Goal: Task Accomplishment & Management: Manage account settings

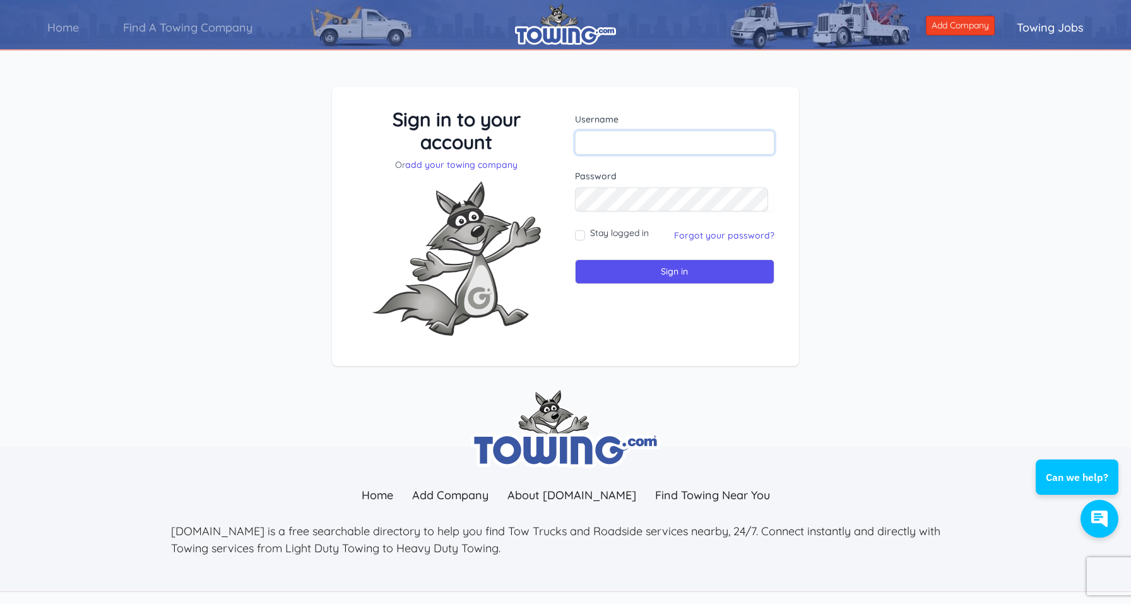
click at [651, 142] on input "text" at bounding box center [674, 143] width 199 height 24
type input "info@towing615.com"
click at [684, 273] on input "Sign in" at bounding box center [674, 271] width 199 height 25
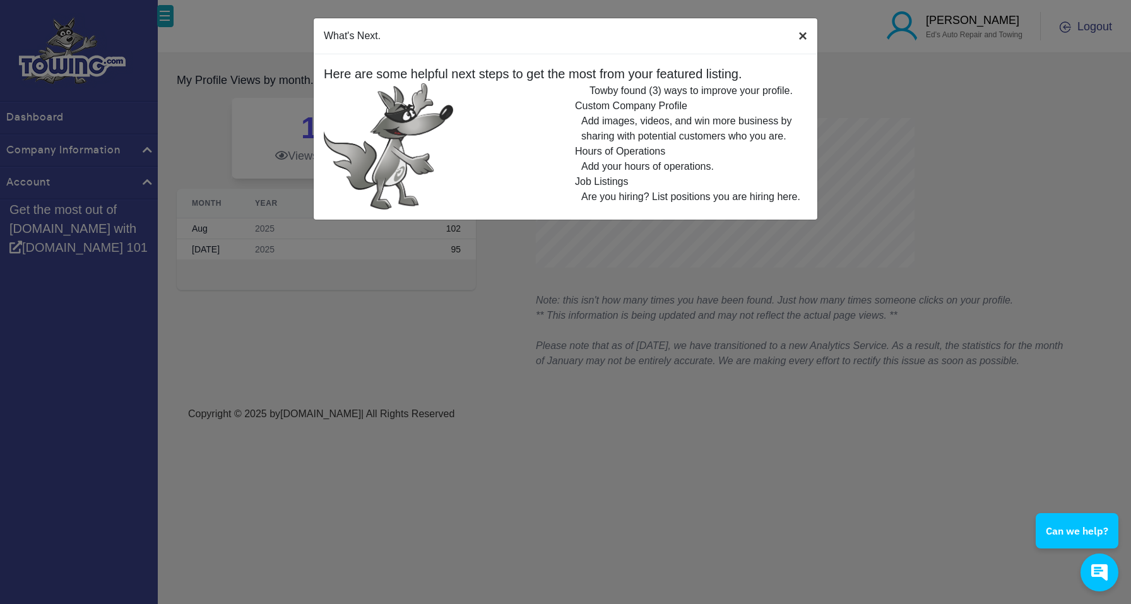
click at [801, 35] on span "×" at bounding box center [802, 35] width 9 height 17
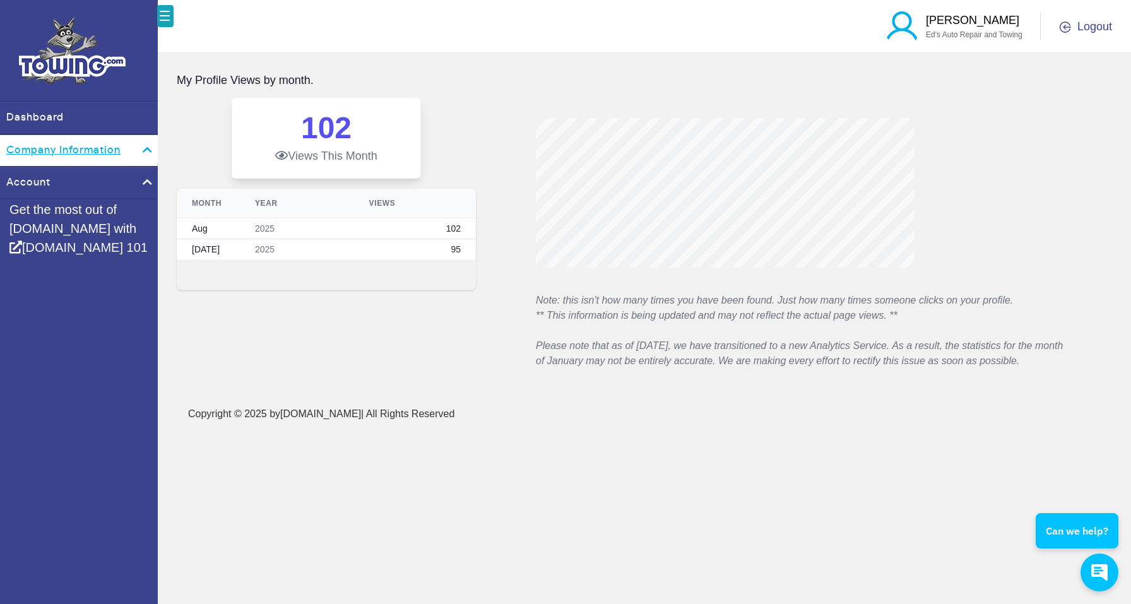
click at [90, 162] on link "Company Information" at bounding box center [79, 151] width 158 height 32
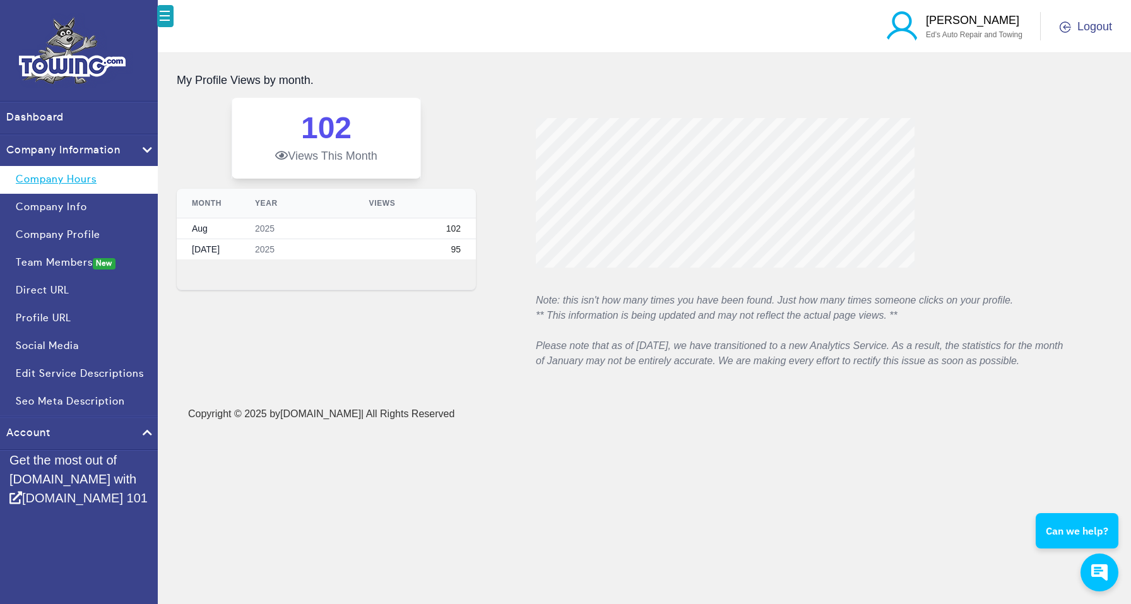
click at [79, 175] on link "Company Hours" at bounding box center [79, 180] width 158 height 28
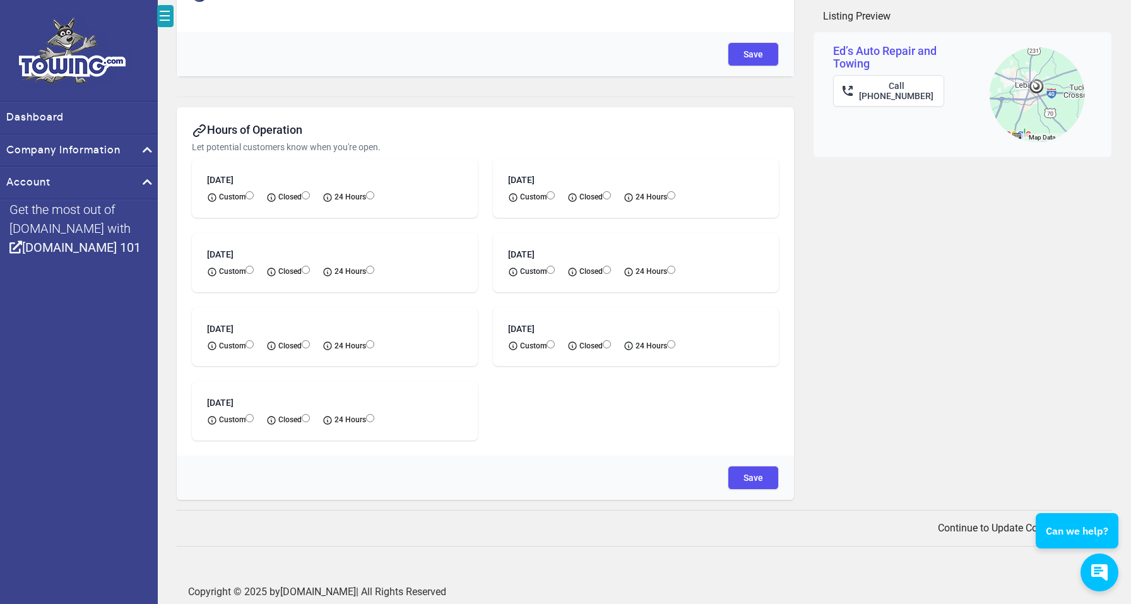
click at [374, 197] on input "radio" at bounding box center [370, 195] width 8 height 8
radio input "true"
click at [374, 267] on input "radio" at bounding box center [370, 270] width 8 height 8
radio input "true"
click at [374, 347] on input "radio" at bounding box center [370, 344] width 8 height 8
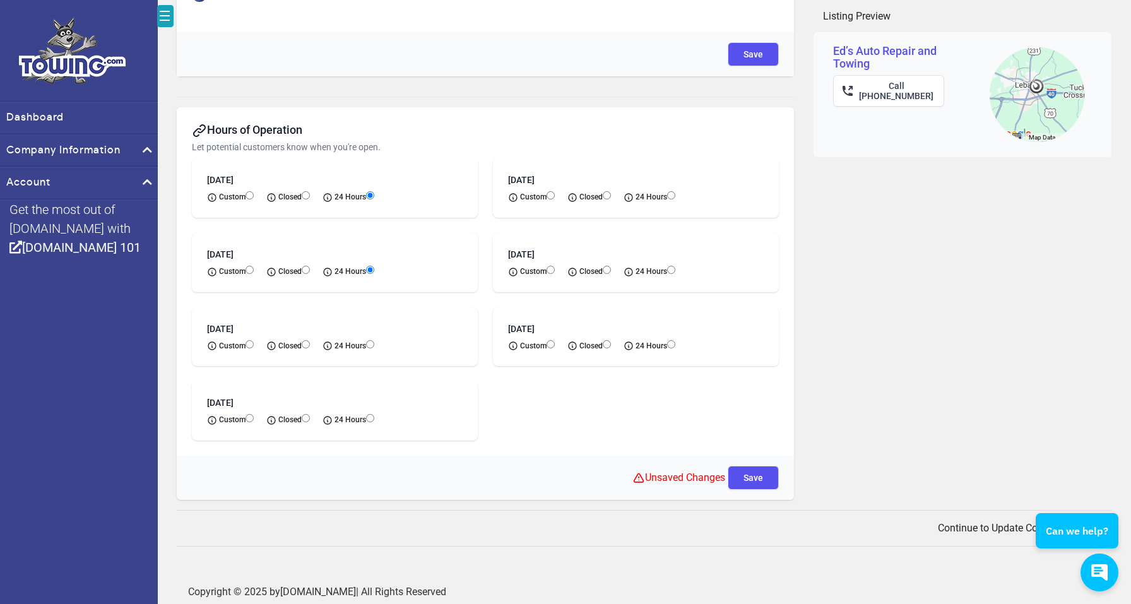
radio input "true"
click at [379, 417] on span "24 Hours" at bounding box center [350, 419] width 57 height 11
click at [374, 418] on input "radio" at bounding box center [370, 418] width 8 height 8
radio input "true"
click at [675, 343] on input "radio" at bounding box center [671, 344] width 8 height 8
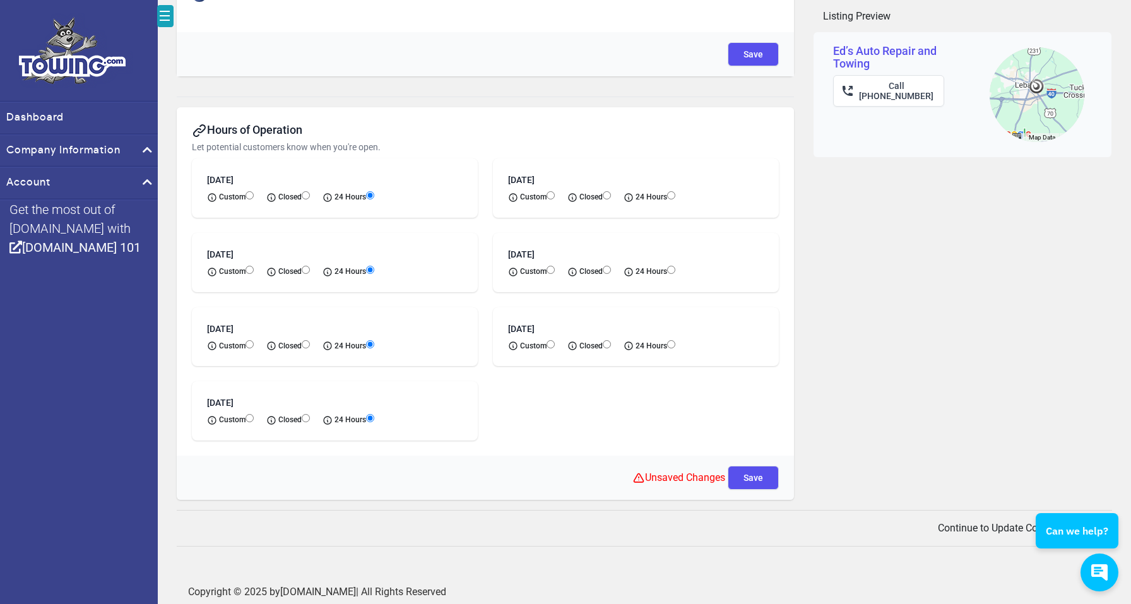
radio input "true"
click at [675, 274] on input "radio" at bounding box center [671, 270] width 8 height 8
radio input "true"
click at [675, 198] on input "radio" at bounding box center [671, 195] width 8 height 8
radio input "true"
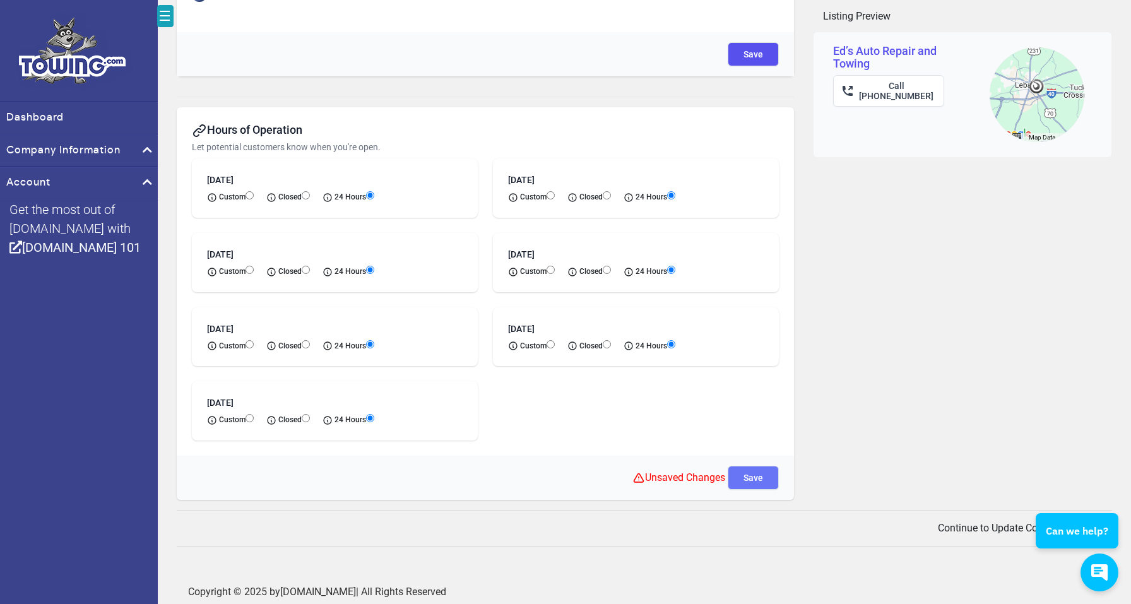
click at [762, 476] on button "Save" at bounding box center [753, 478] width 51 height 24
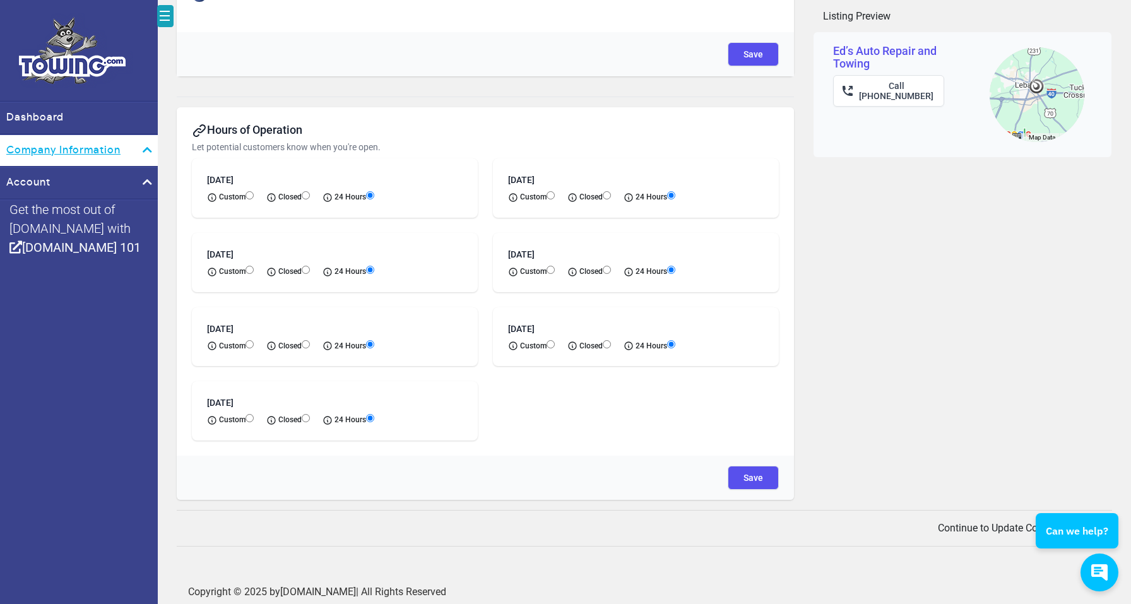
click at [74, 145] on link "Company Information" at bounding box center [79, 151] width 158 height 32
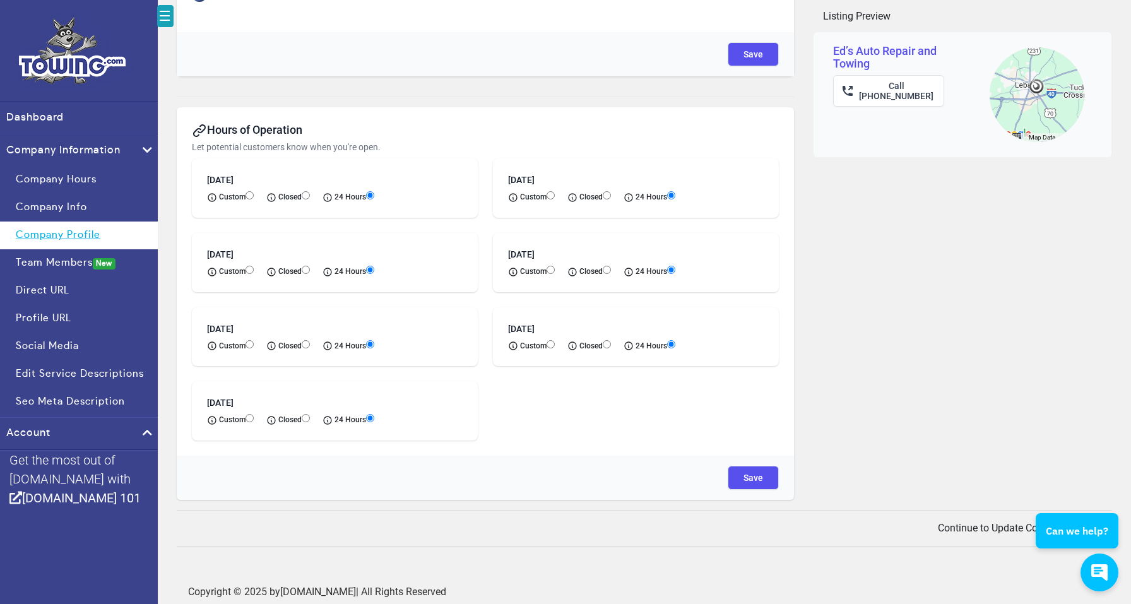
click at [59, 236] on link "Company Profile" at bounding box center [79, 235] width 158 height 28
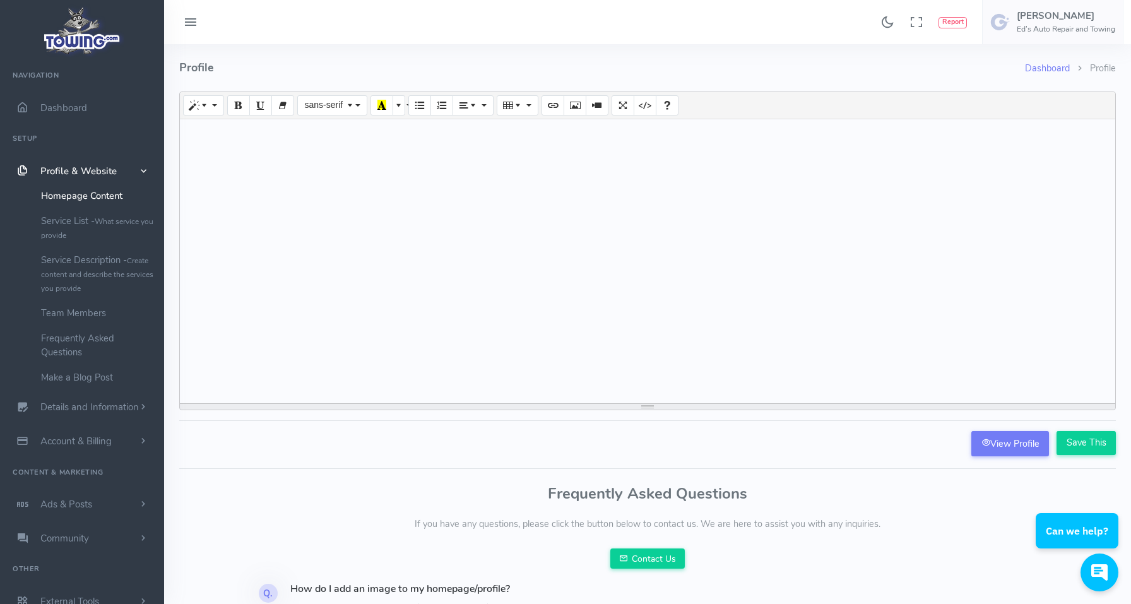
click at [71, 196] on link "Homepage Content" at bounding box center [98, 195] width 133 height 25
click at [69, 224] on link "Service List - What service you provide" at bounding box center [98, 227] width 133 height 39
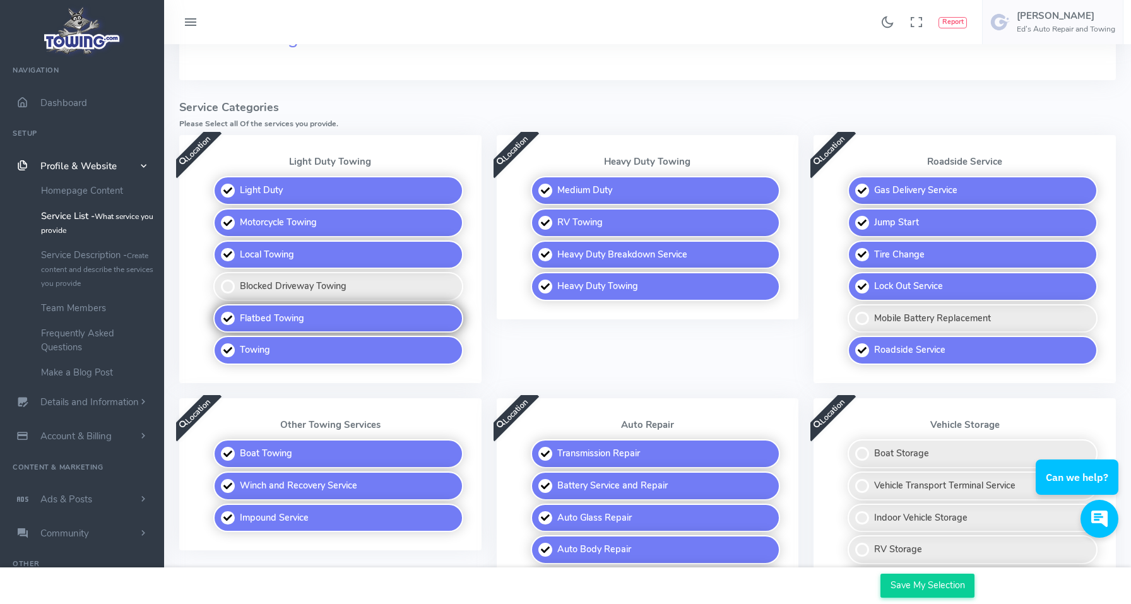
scroll to position [225, 0]
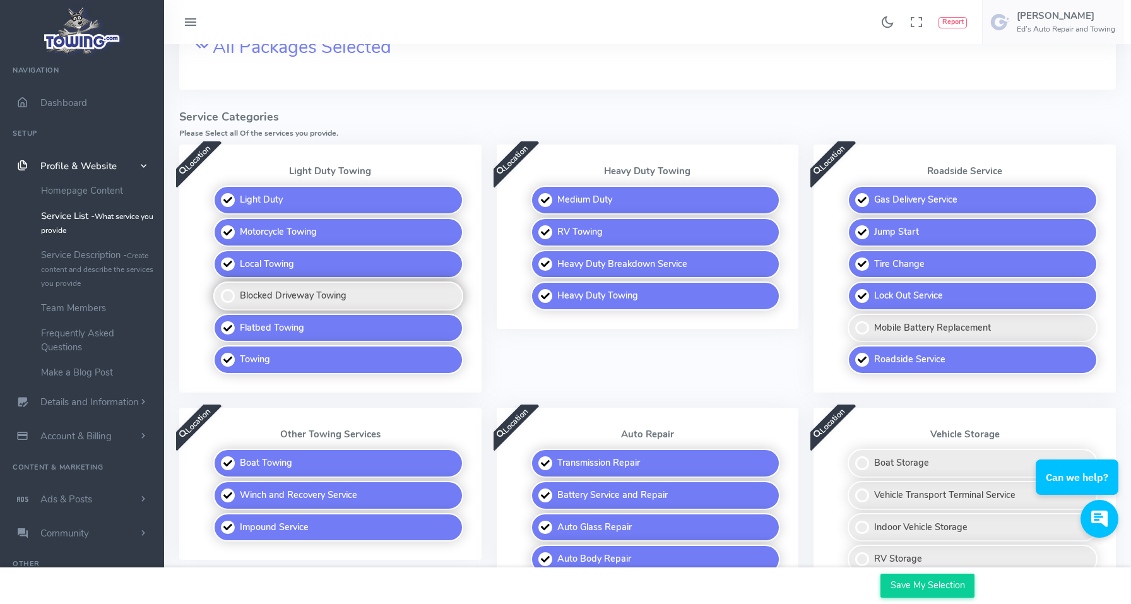
click at [299, 297] on label "Blocked Driveway Towing" at bounding box center [338, 295] width 250 height 29
click at [218, 290] on input "Blocked Driveway Towing" at bounding box center [214, 285] width 8 height 8
checkbox input "true"
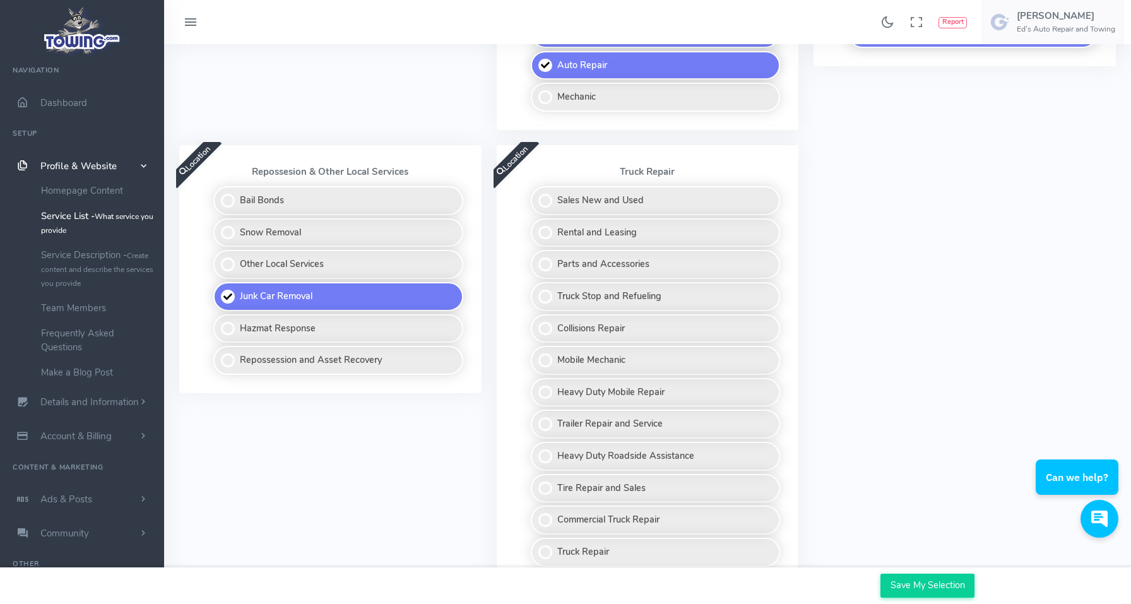
scroll to position [786, 0]
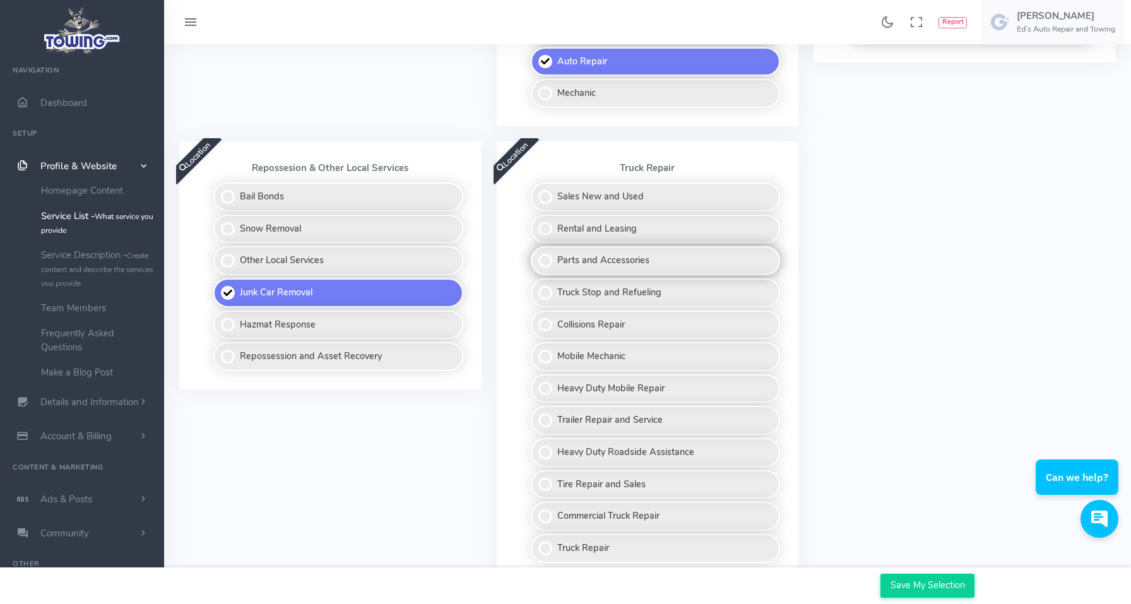
click at [546, 258] on label "Parts and Accessories" at bounding box center [656, 260] width 250 height 29
click at [536, 254] on input "Parts and Accessories" at bounding box center [532, 250] width 8 height 8
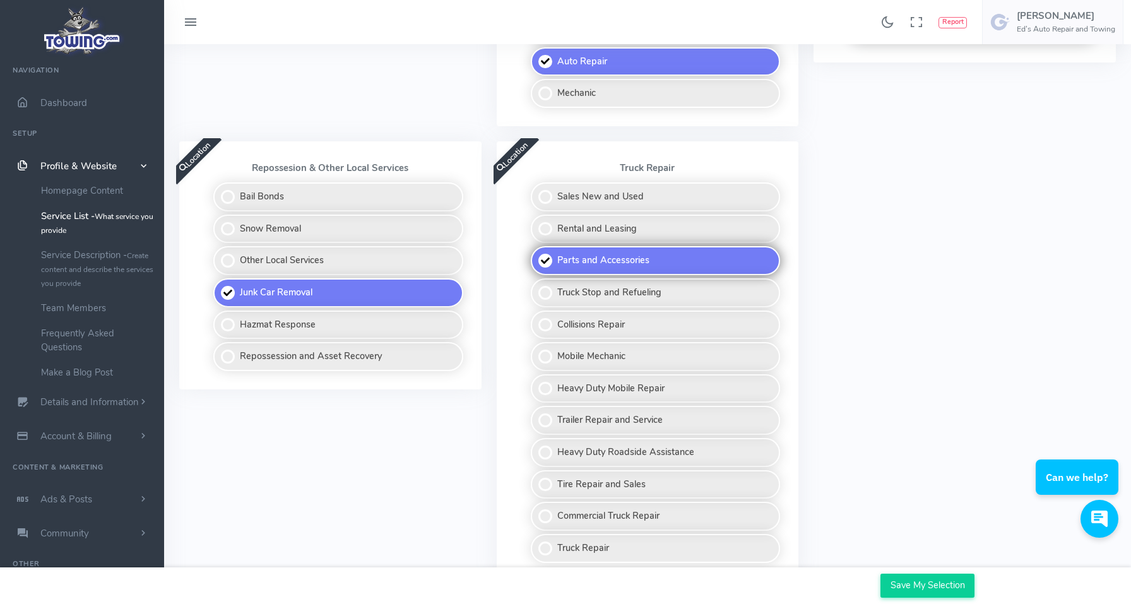
click at [543, 249] on label "Parts and Accessories" at bounding box center [656, 260] width 250 height 29
click at [536, 249] on input "Parts and Accessories" at bounding box center [532, 250] width 8 height 8
checkbox input "false"
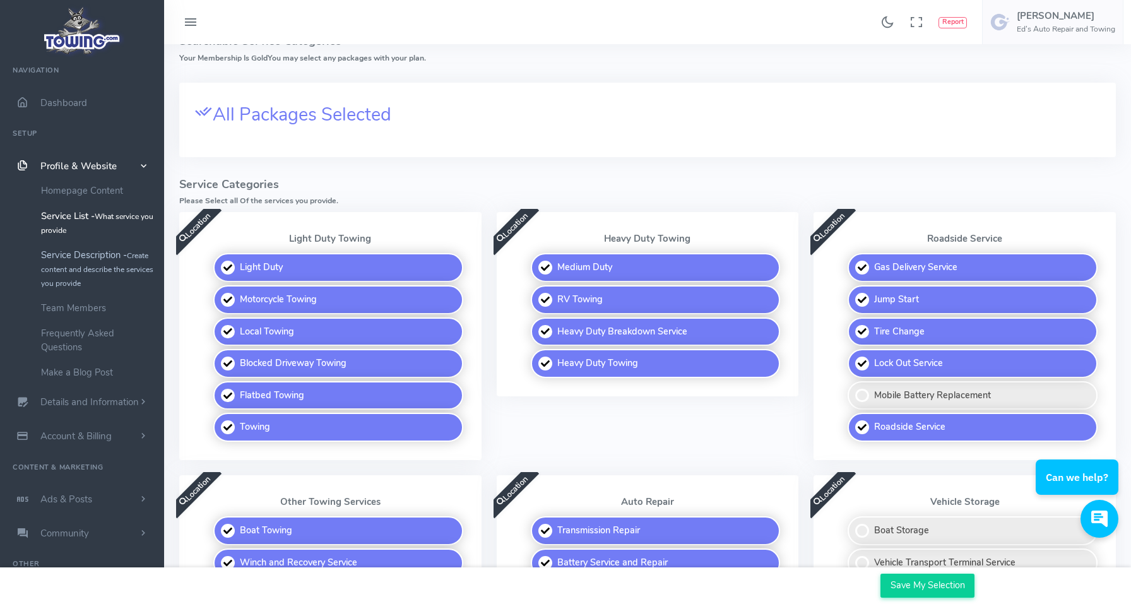
scroll to position [180, 0]
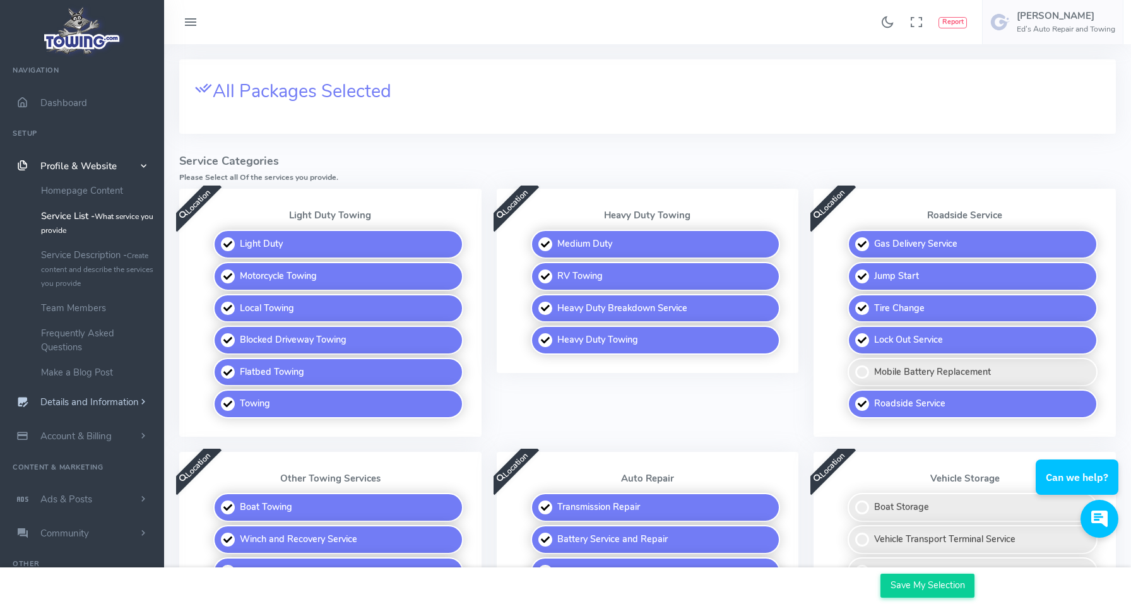
click at [90, 403] on span "Details and Information" at bounding box center [89, 402] width 98 height 13
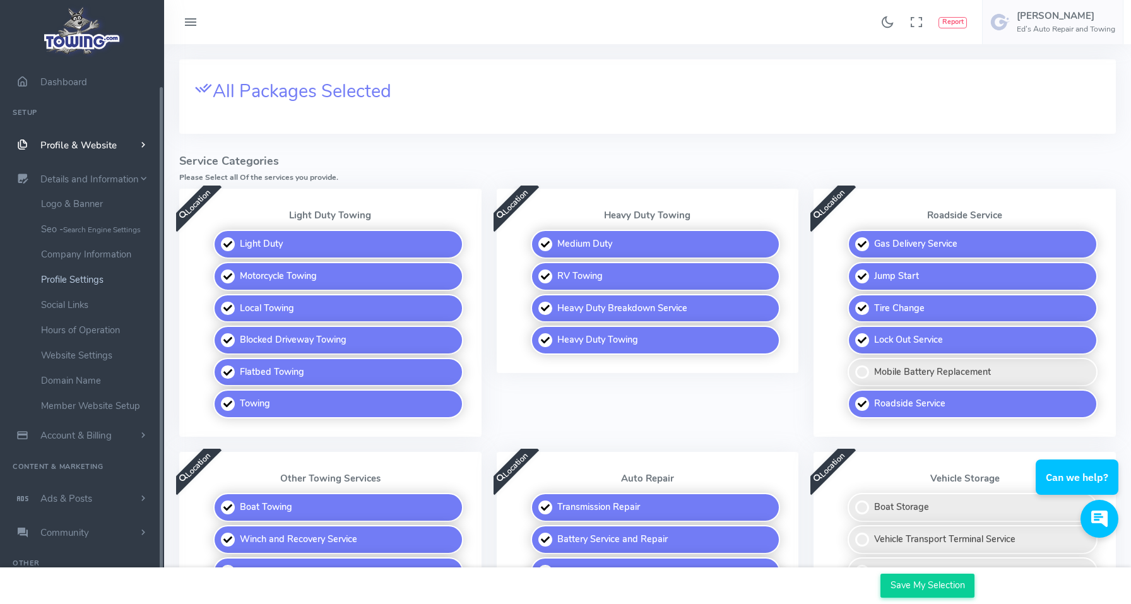
scroll to position [25, 0]
click at [100, 430] on span "Account & Billing" at bounding box center [75, 436] width 71 height 13
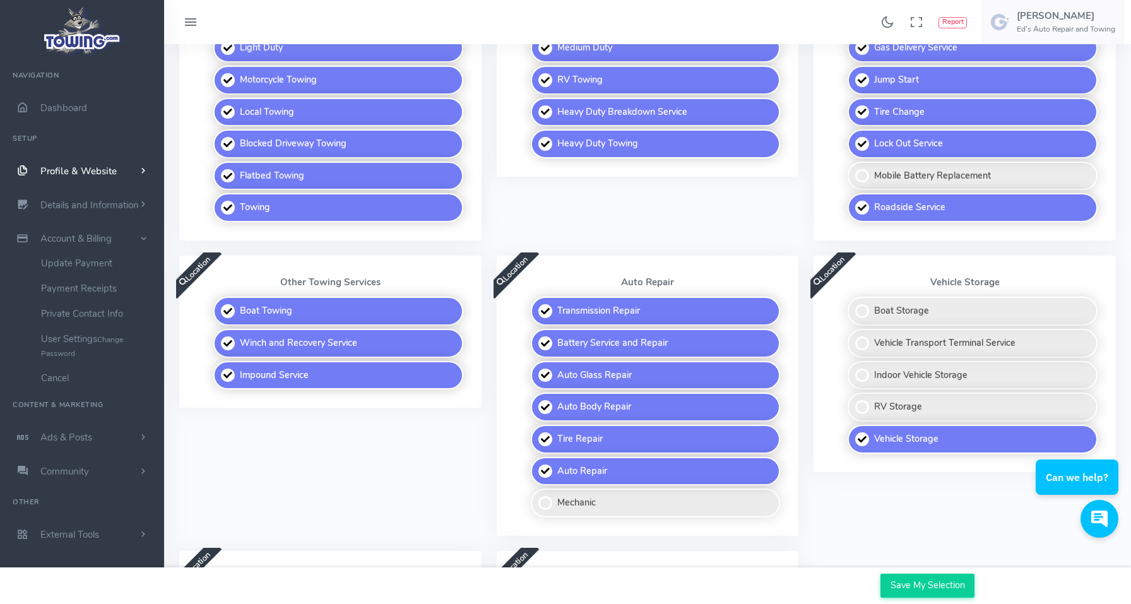
scroll to position [394, 0]
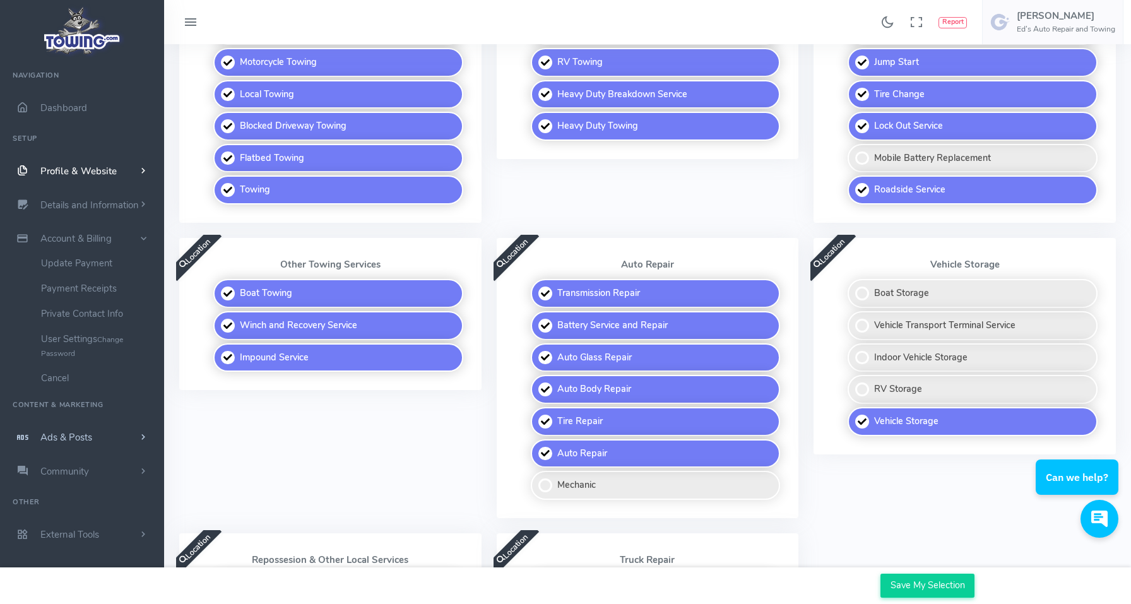
click at [66, 431] on span "Ads & Posts" at bounding box center [66, 437] width 52 height 13
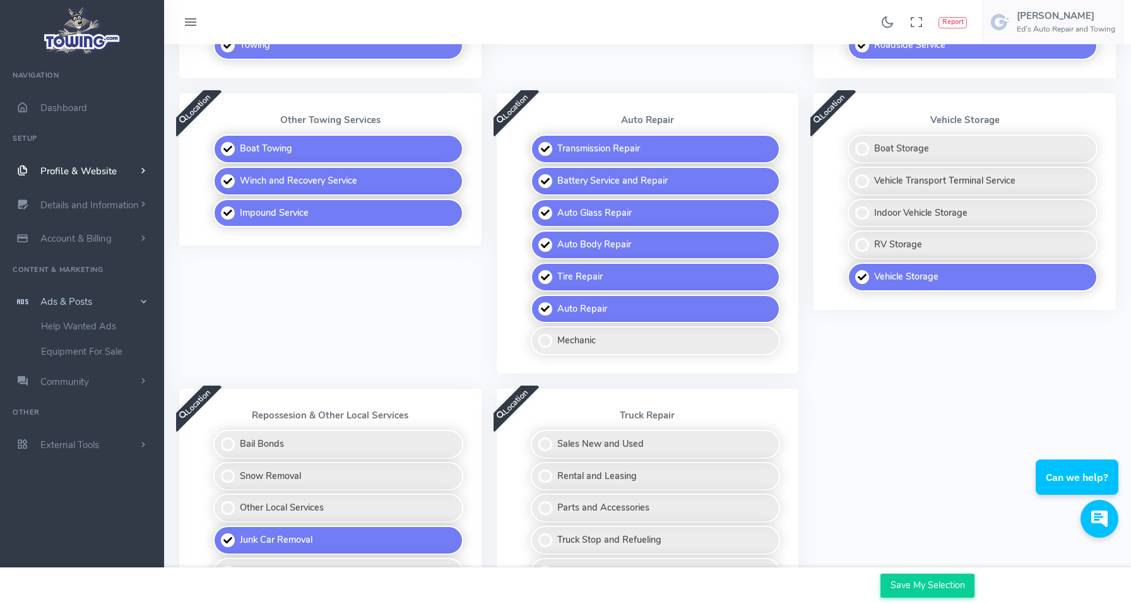
scroll to position [558, 0]
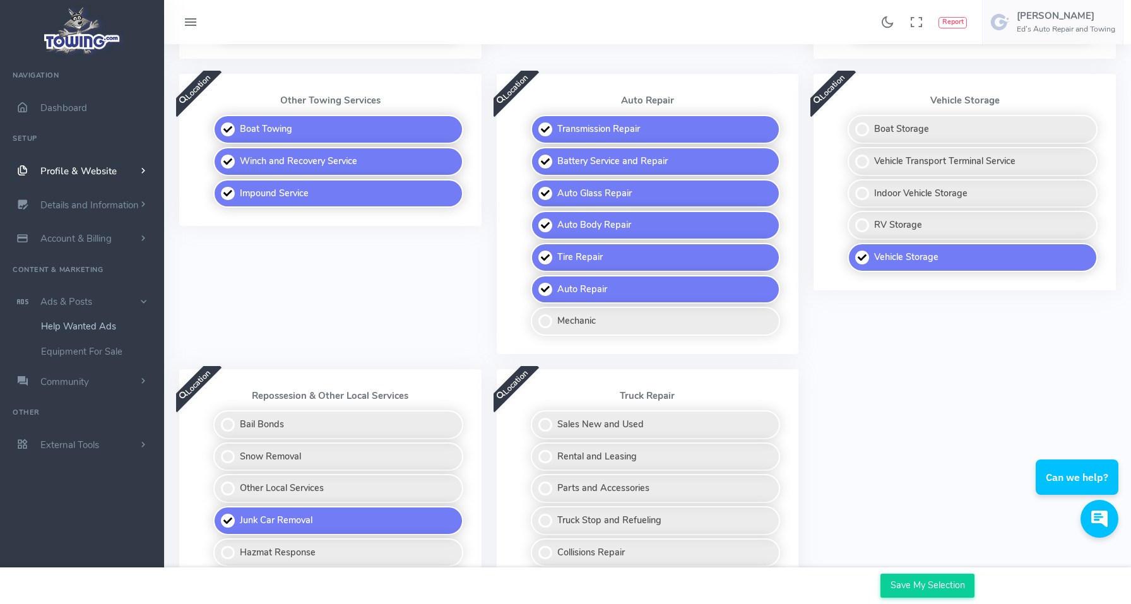
click at [80, 322] on link "Help Wanted Ads" at bounding box center [98, 326] width 133 height 25
click at [75, 324] on link "Help Wanted Ads" at bounding box center [98, 326] width 133 height 25
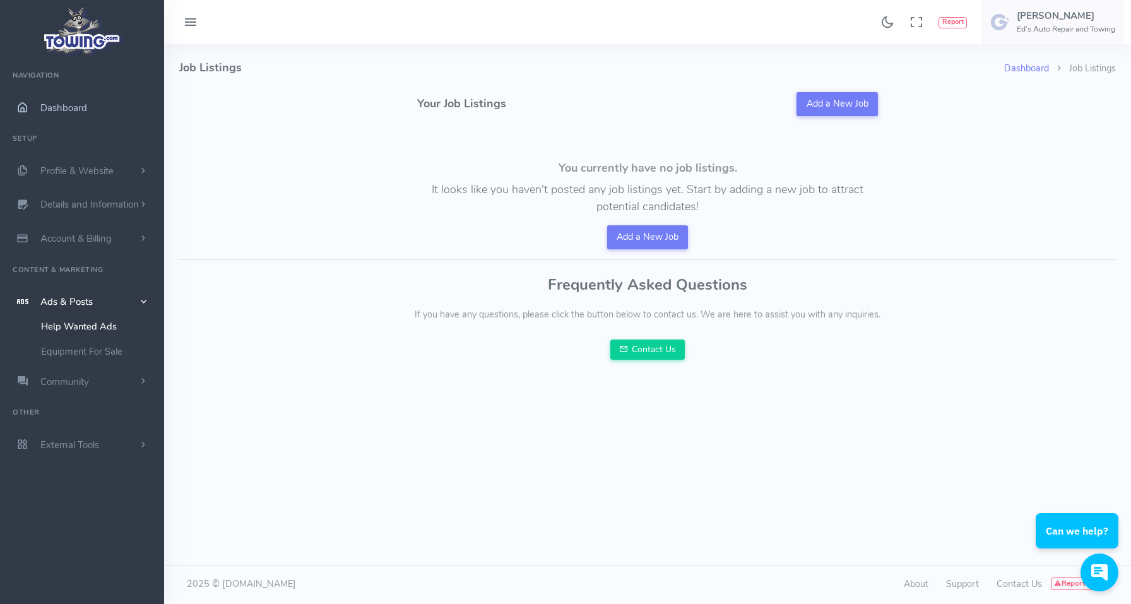
click at [63, 103] on span "Dashboard" at bounding box center [63, 108] width 47 height 13
click at [189, 21] on icon at bounding box center [190, 23] width 15 height 20
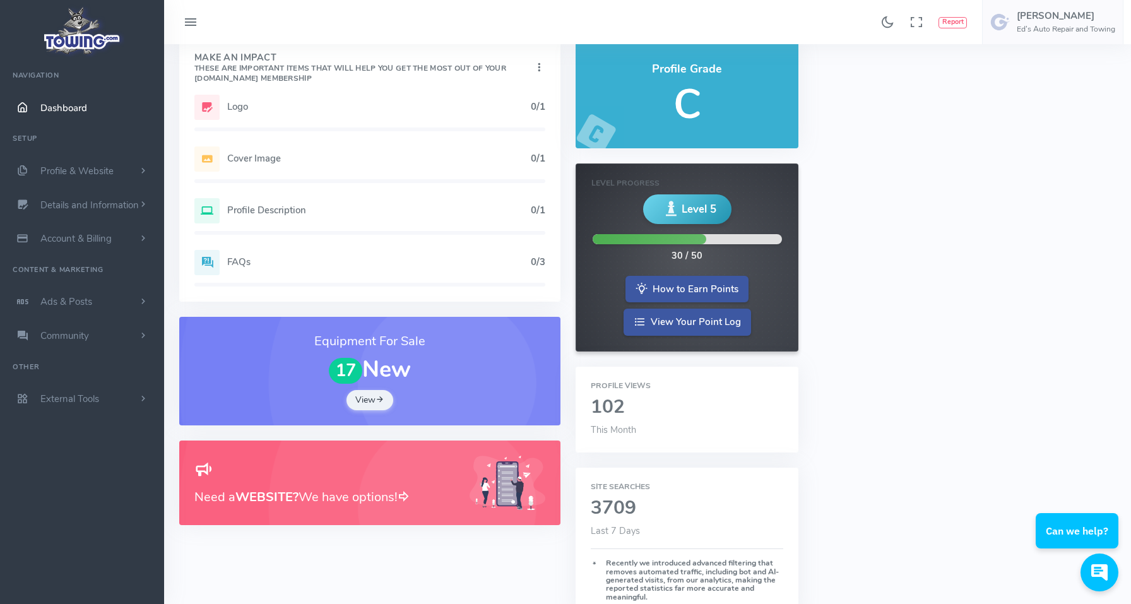
scroll to position [64, 0]
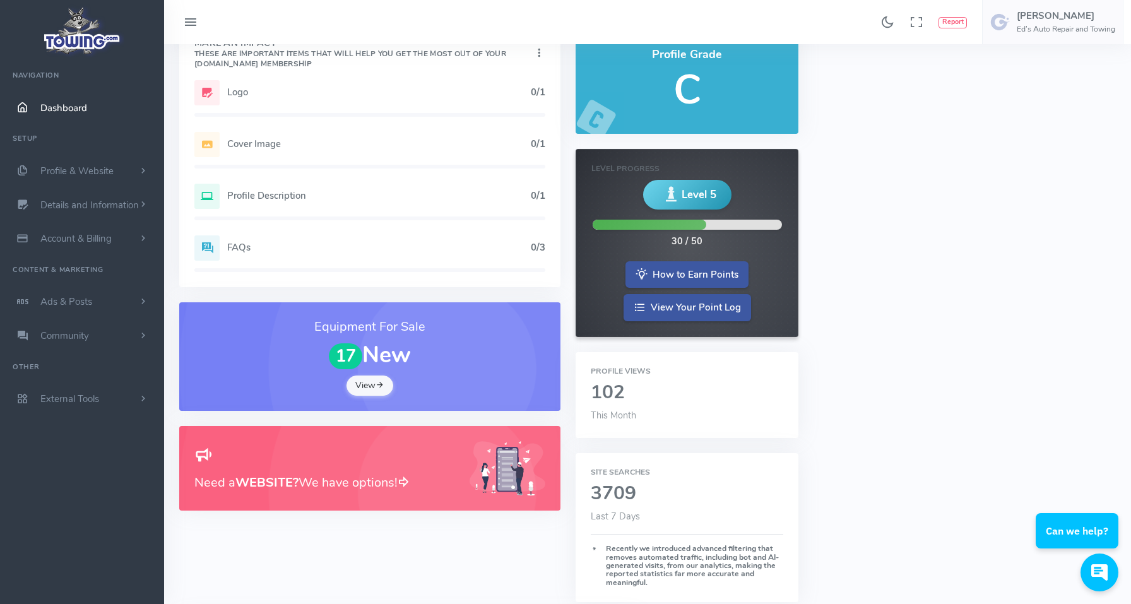
click at [378, 385] on icon at bounding box center [379, 385] width 9 height 12
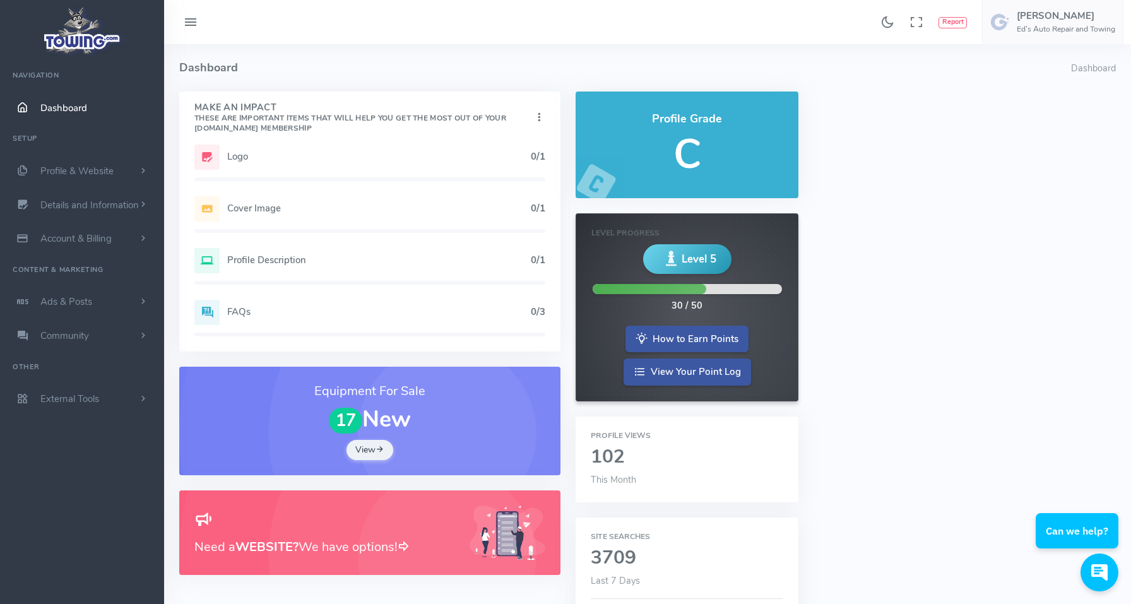
scroll to position [0, 0]
click at [234, 157] on h5 "Logo" at bounding box center [379, 156] width 304 height 10
